Goal: Task Accomplishment & Management: Manage account settings

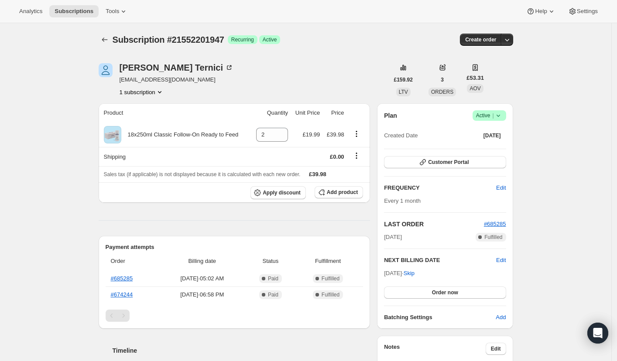
click at [503, 117] on icon at bounding box center [498, 115] width 9 height 9
click at [43, 161] on div "Subscription #21552201947. This page is ready Subscription #21552201947 Success…" at bounding box center [306, 318] width 612 height 591
click at [503, 116] on icon at bounding box center [498, 115] width 9 height 9
click at [471, 148] on span "Cancel subscription" at bounding box center [488, 147] width 49 height 7
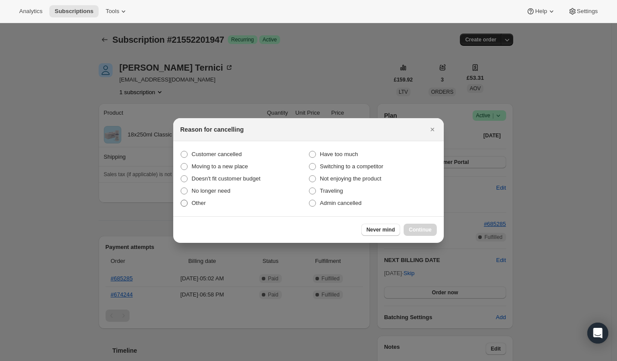
click at [182, 208] on label "Other" at bounding box center [244, 203] width 128 height 12
click at [181, 200] on input "Other" at bounding box center [181, 200] width 0 height 0
radio input "true"
click at [416, 234] on button "Continue" at bounding box center [420, 230] width 33 height 12
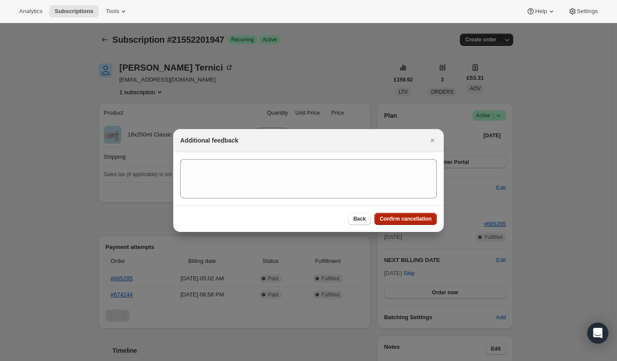
click at [408, 223] on span "Confirm cancellation" at bounding box center [406, 219] width 52 height 7
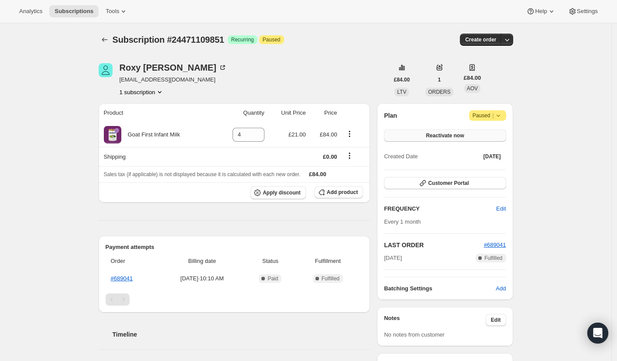
click at [433, 133] on span "Reactivate now" at bounding box center [445, 135] width 38 height 7
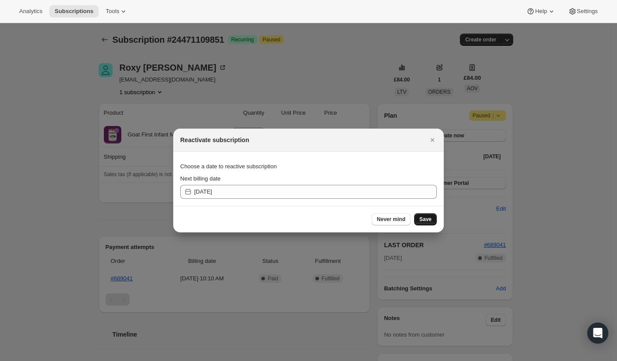
click at [430, 218] on span "Save" at bounding box center [426, 219] width 12 height 7
